Goal: Transaction & Acquisition: Purchase product/service

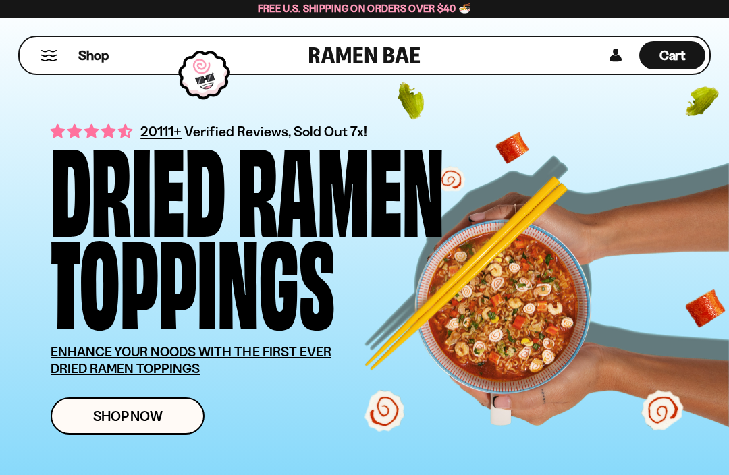
click at [159, 418] on span "Shop Now" at bounding box center [127, 416] width 69 height 14
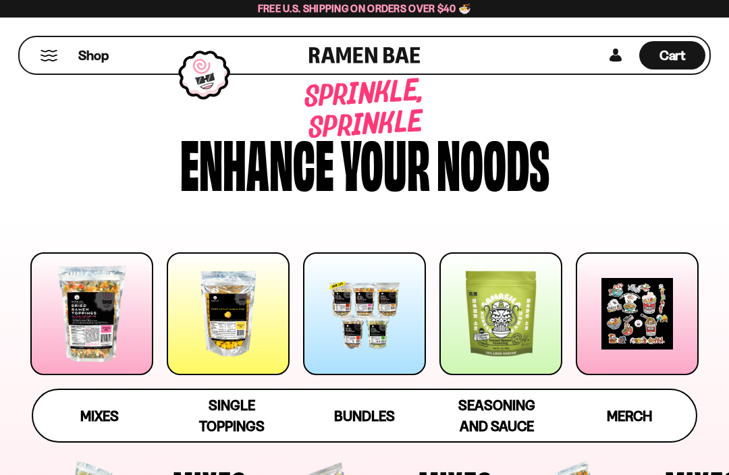
click at [89, 316] on div at bounding box center [91, 313] width 123 height 123
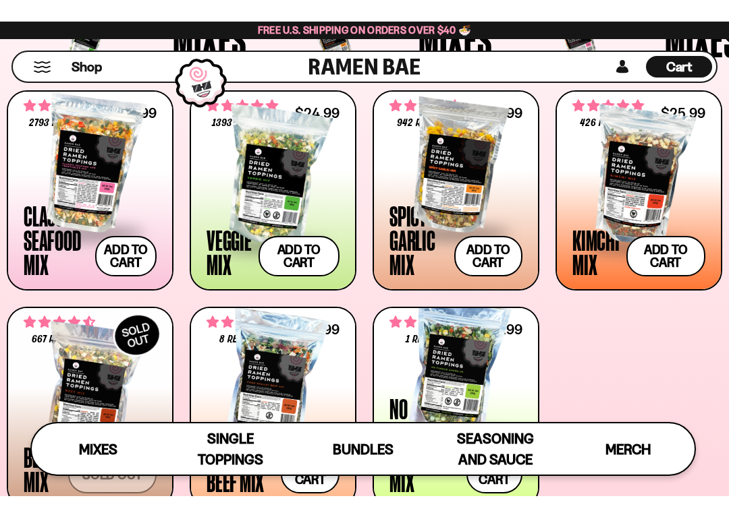
scroll to position [456, 0]
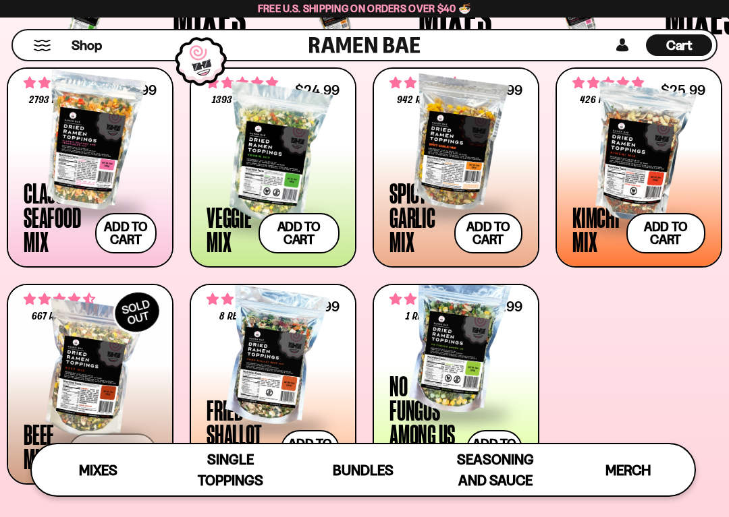
click at [117, 227] on button "Add to cart Add — Regular price $26.99 Regular price Sale price $26.99 Unit pri…" at bounding box center [125, 233] width 61 height 40
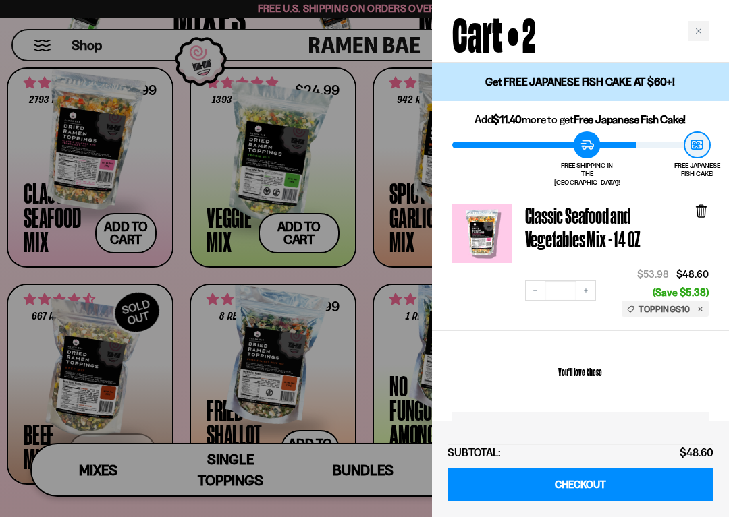
click at [528, 281] on button "Decrease quantity" at bounding box center [535, 291] width 20 height 20
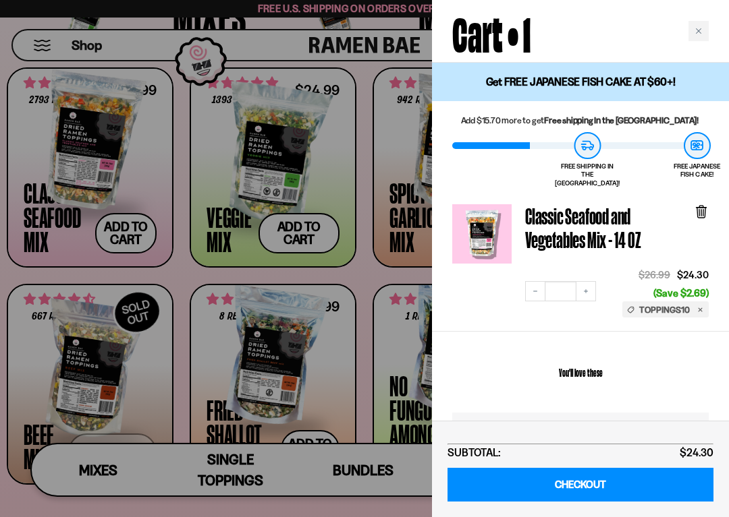
click at [305, 234] on div at bounding box center [364, 258] width 729 height 517
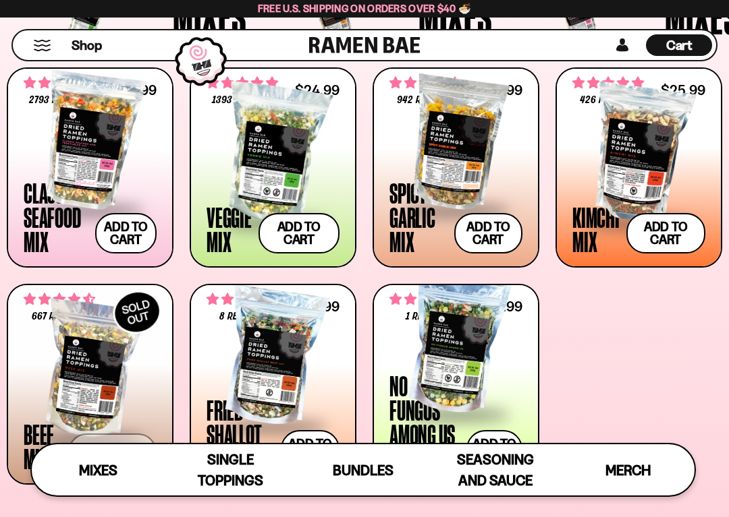
click at [304, 237] on button "Add to cart Add — Regular price $24.99 Regular price Sale price $24.99 Unit pri…" at bounding box center [299, 233] width 82 height 40
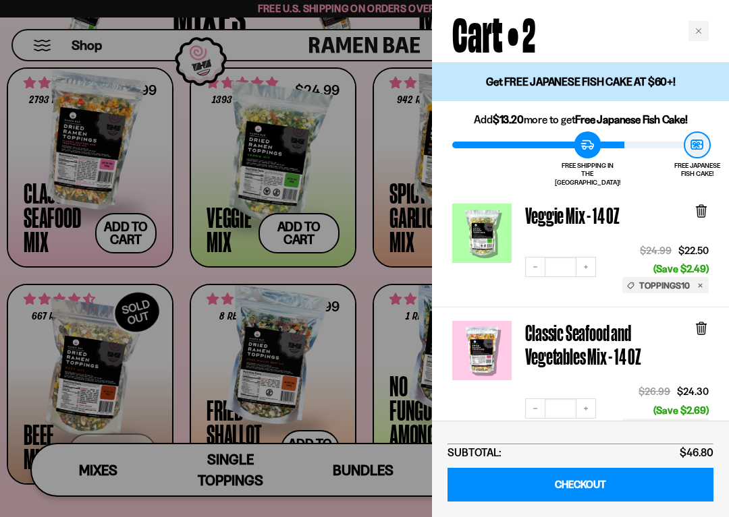
click at [529, 260] on button "Decrease quantity" at bounding box center [535, 267] width 20 height 20
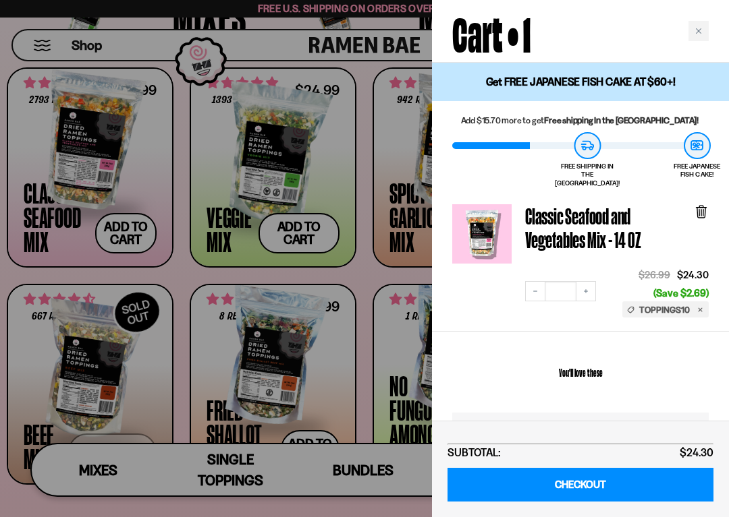
click at [566, 474] on link "CHECKOUT" at bounding box center [580, 485] width 266 height 34
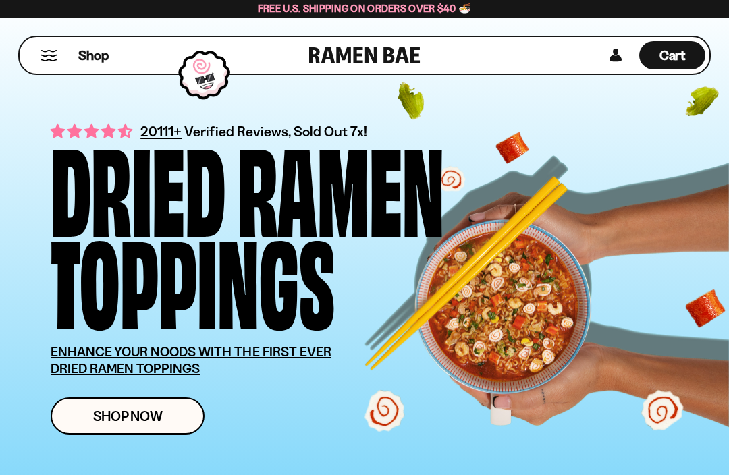
click at [55, 58] on button "Mobile Menu Trigger" at bounding box center [49, 55] width 18 height 11
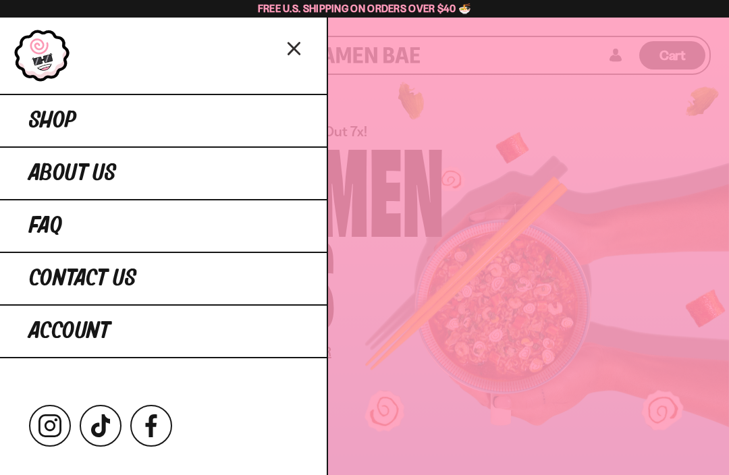
click at [79, 335] on span "Account" at bounding box center [69, 331] width 81 height 24
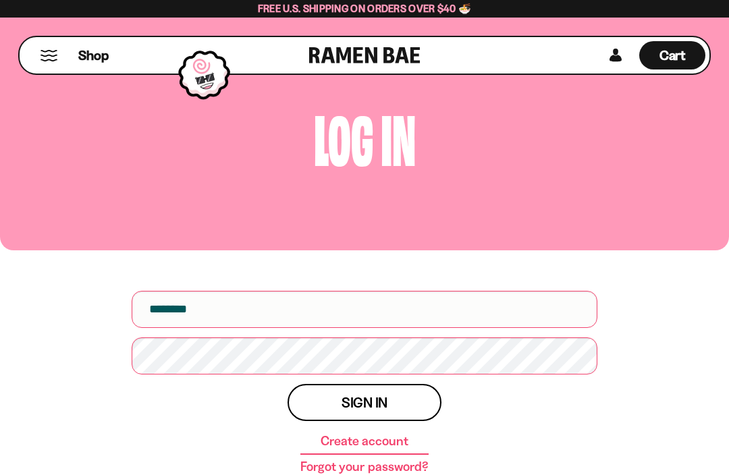
click at [69, 365] on div "Log in Username Password Sign in Create account Forgot your password?" at bounding box center [364, 266] width 729 height 538
click at [107, 382] on div "Log in Username Password Sign in Create account Forgot your password?" at bounding box center [364, 266] width 729 height 538
click at [677, 55] on span "Cart" at bounding box center [672, 55] width 26 height 16
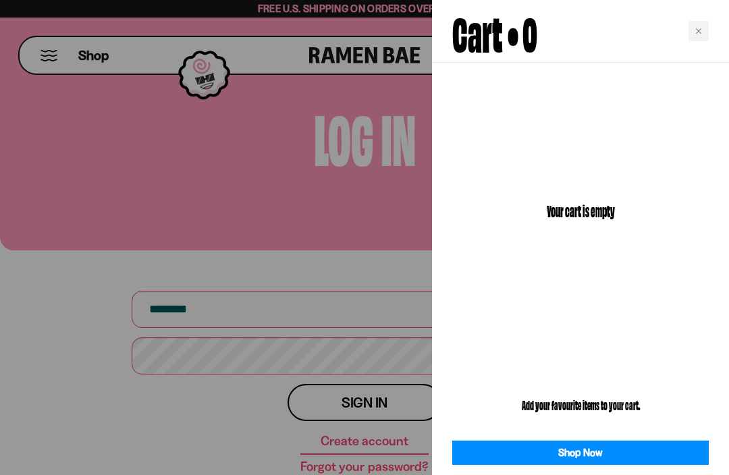
click at [698, 35] on div "Close cart" at bounding box center [698, 31] width 20 height 20
